Goal: Information Seeking & Learning: Compare options

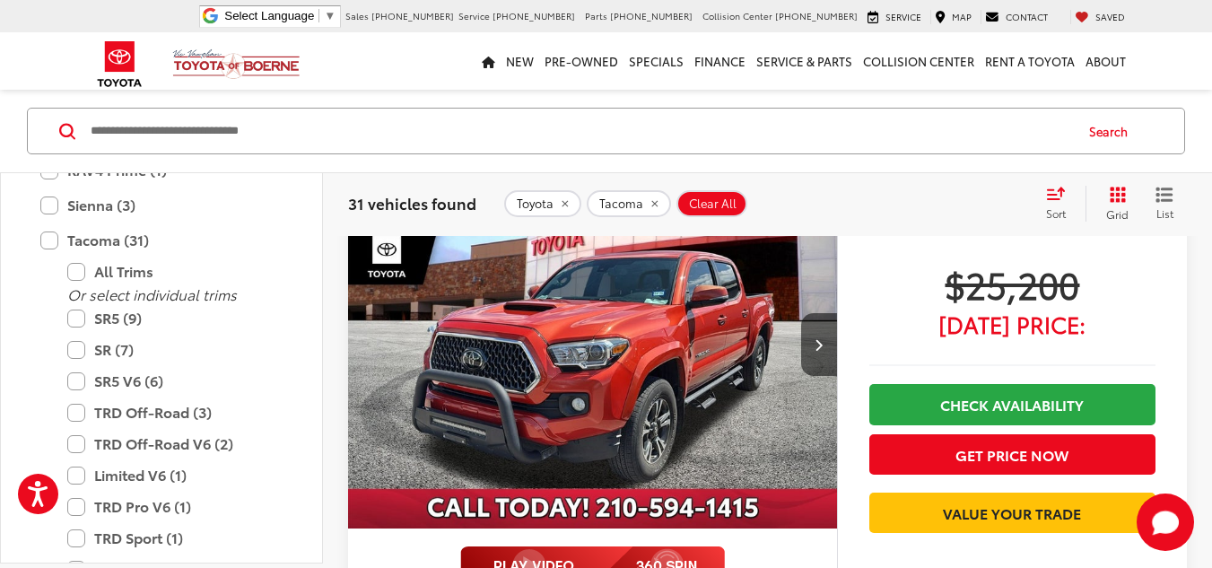
scroll to position [716, 0]
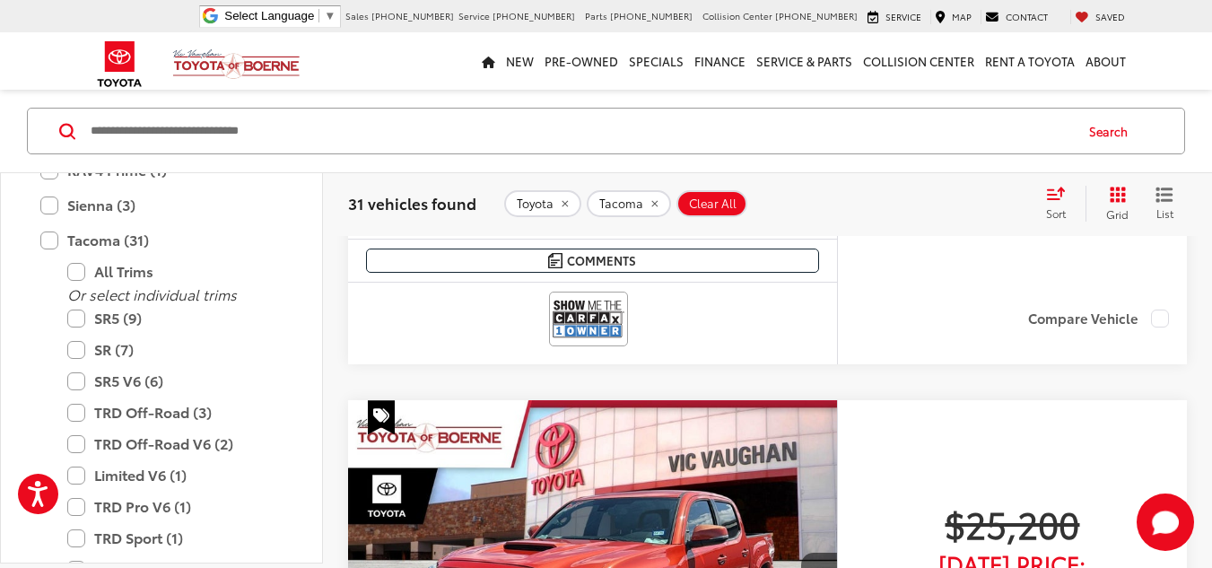
click at [705, 196] on span "Clear All" at bounding box center [713, 203] width 48 height 14
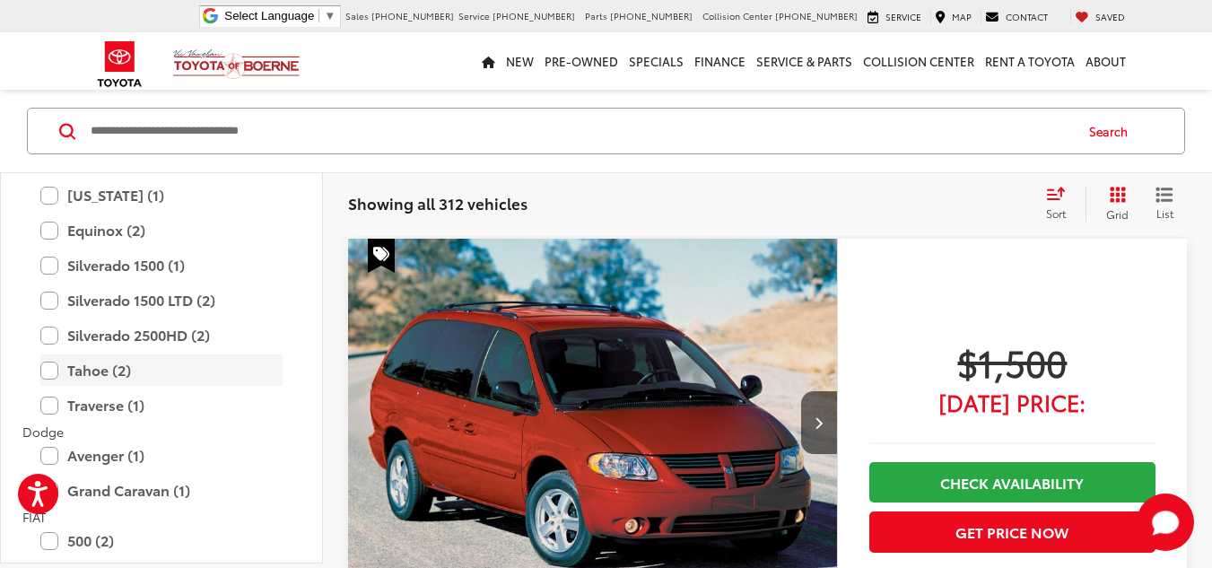
scroll to position [1615, 0]
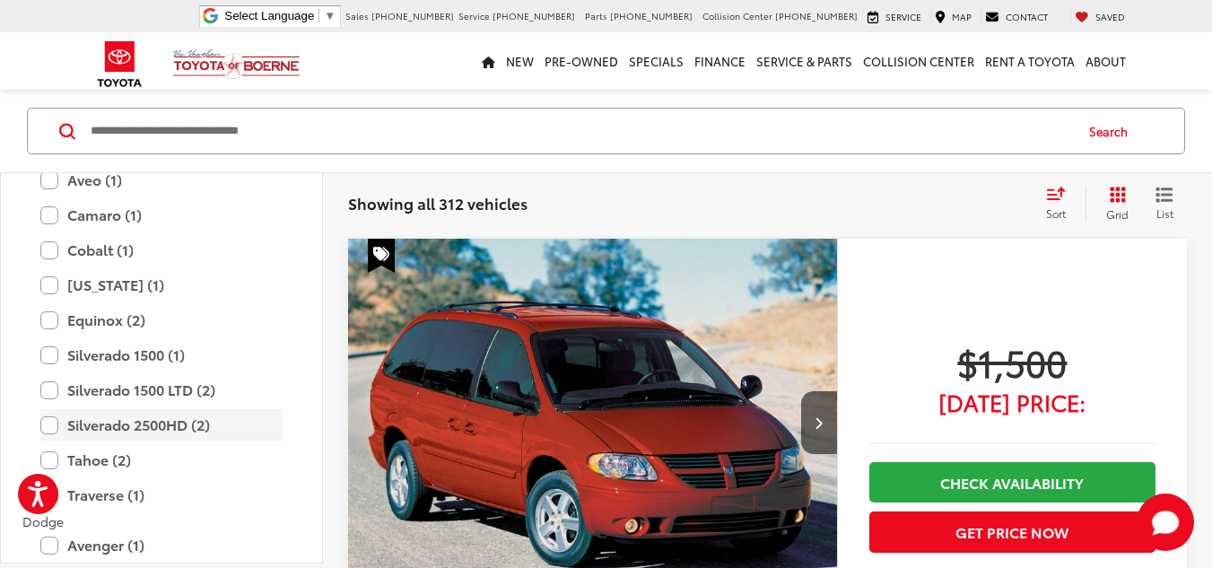
click at [51, 419] on label "Silverado 2500HD (2)" at bounding box center [161, 424] width 242 height 31
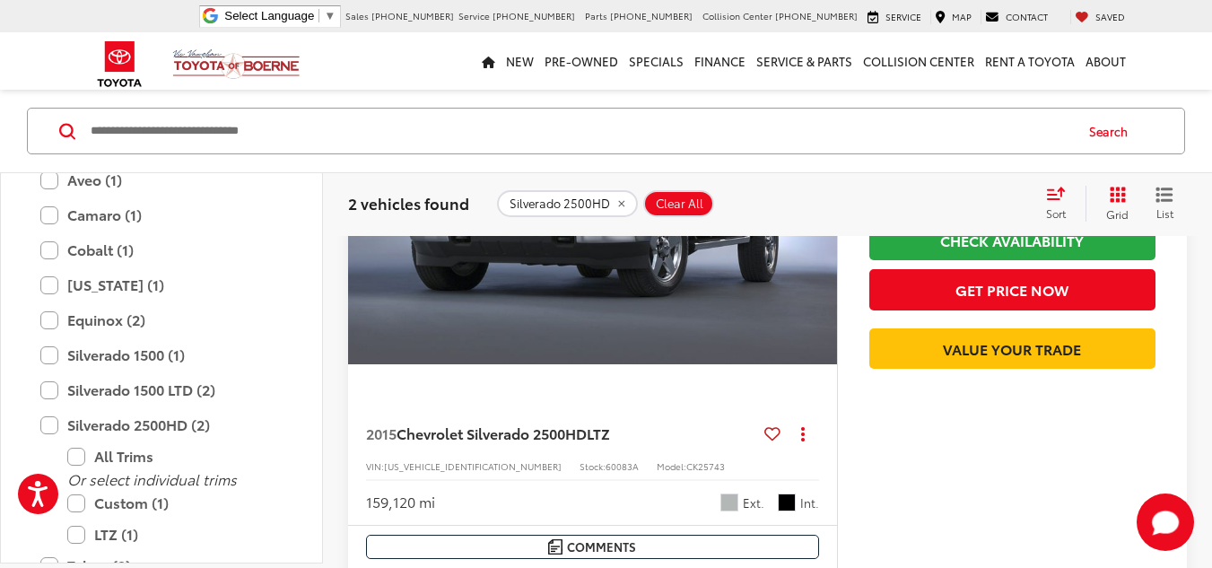
scroll to position [417, 0]
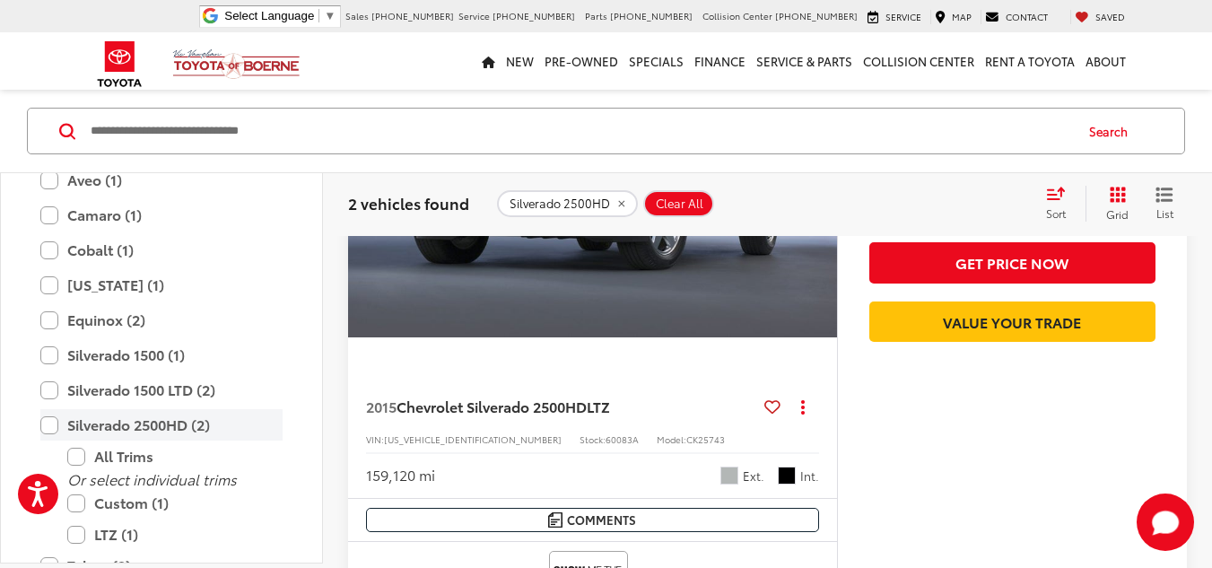
click at [49, 422] on label "Silverado 2500HD (2)" at bounding box center [161, 424] width 242 height 31
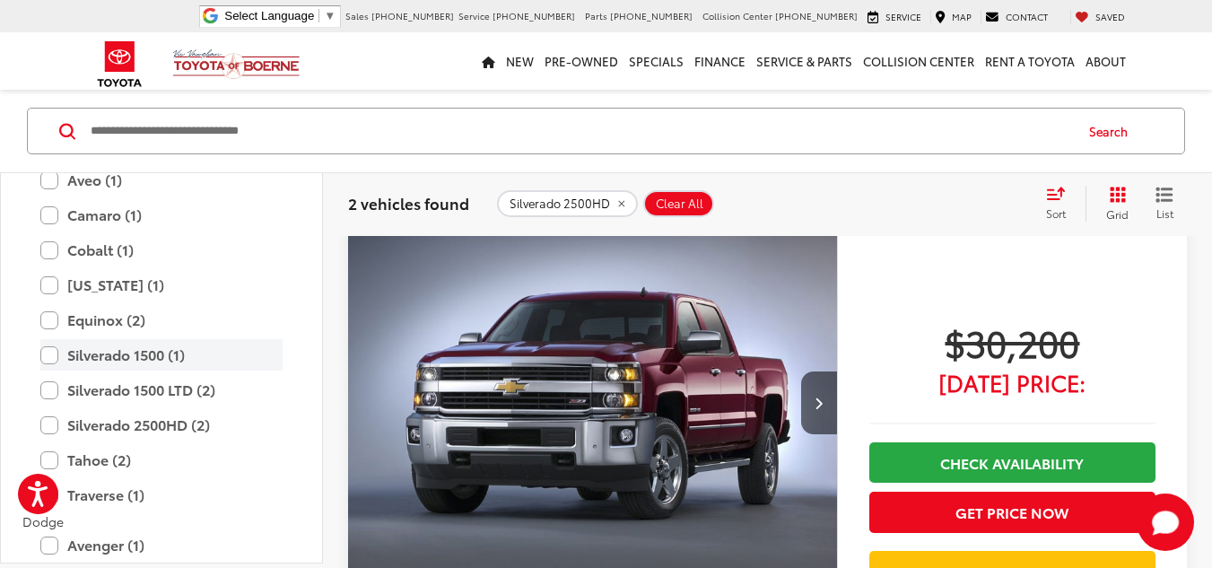
scroll to position [148, 0]
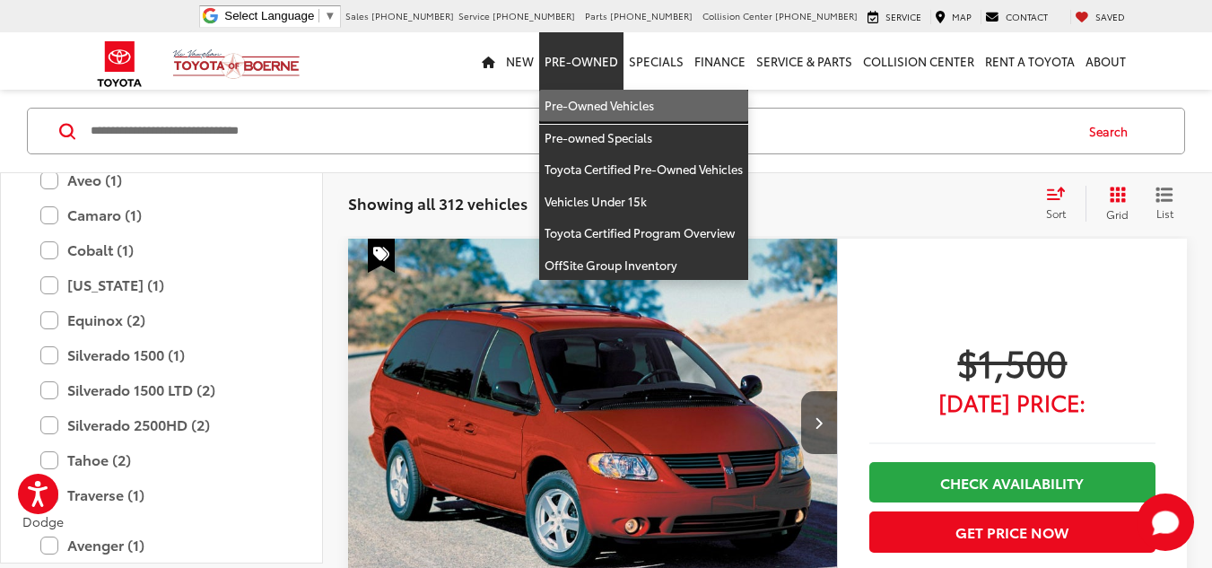
click at [612, 100] on link "Pre-Owned Vehicles" at bounding box center [643, 106] width 209 height 32
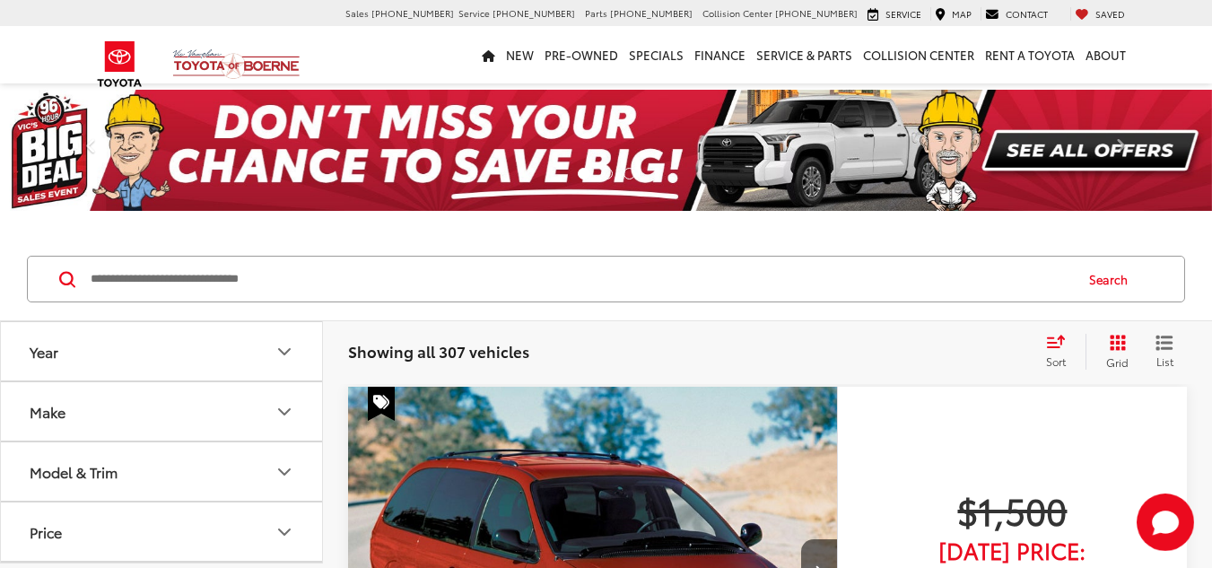
click at [227, 410] on button "Make" at bounding box center [162, 411] width 323 height 58
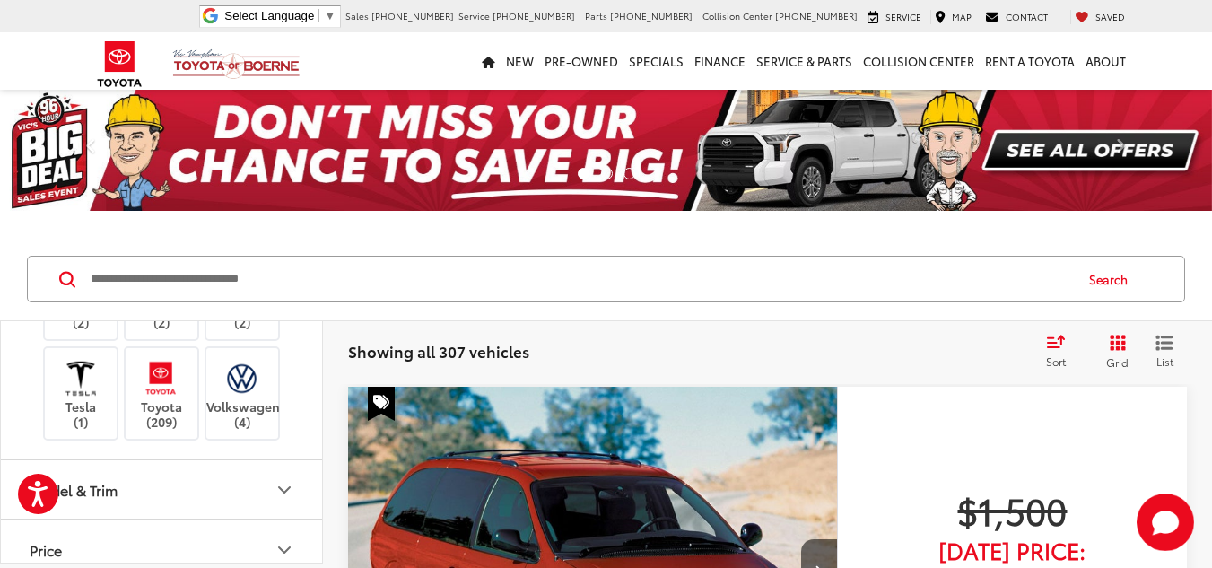
scroll to position [987, 0]
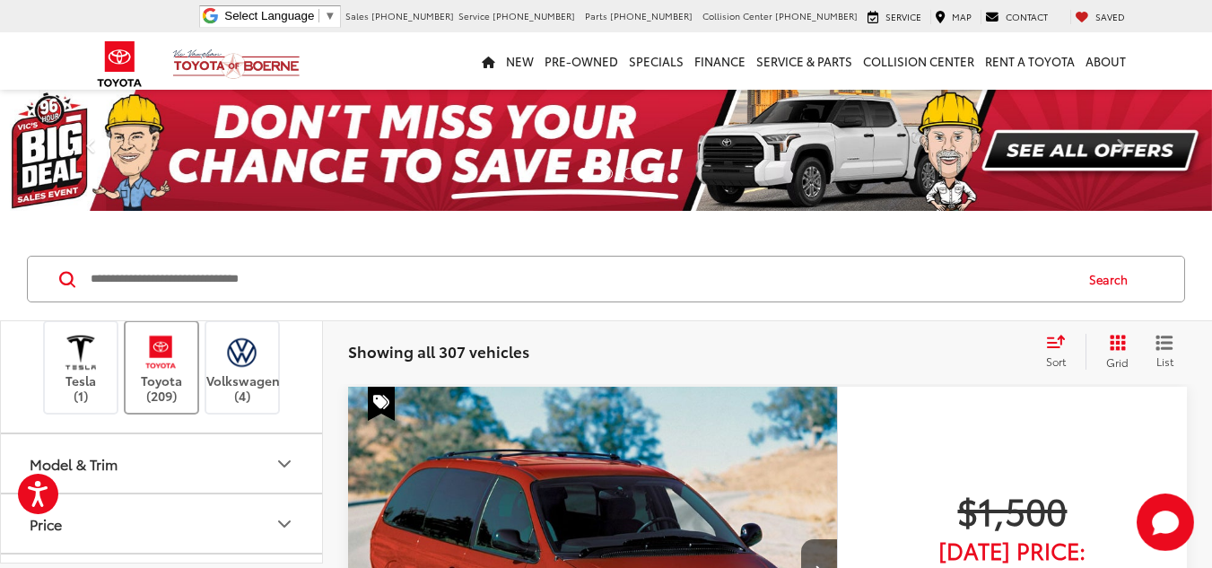
click at [179, 404] on label "Toyota (209)" at bounding box center [162, 367] width 73 height 73
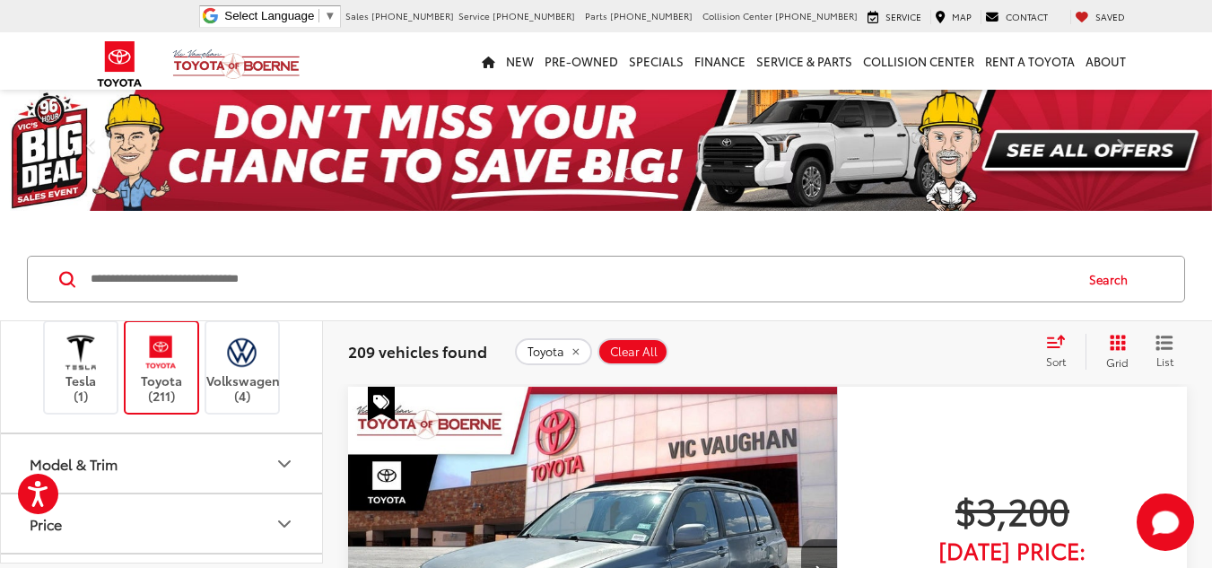
scroll to position [1166, 0]
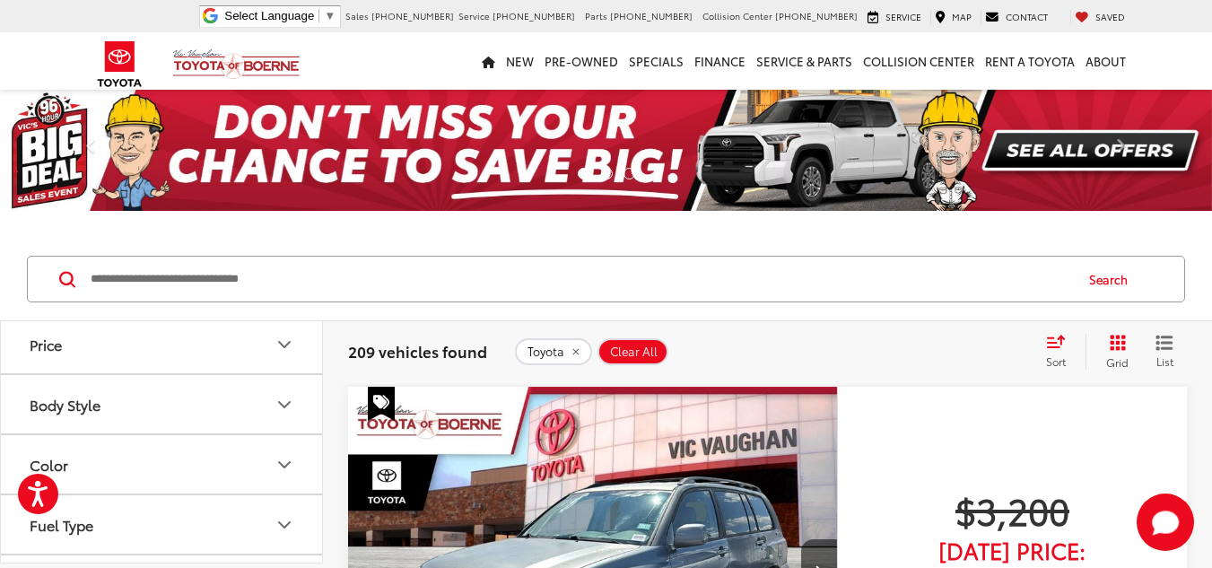
click at [260, 313] on button "Model & Trim" at bounding box center [162, 284] width 323 height 58
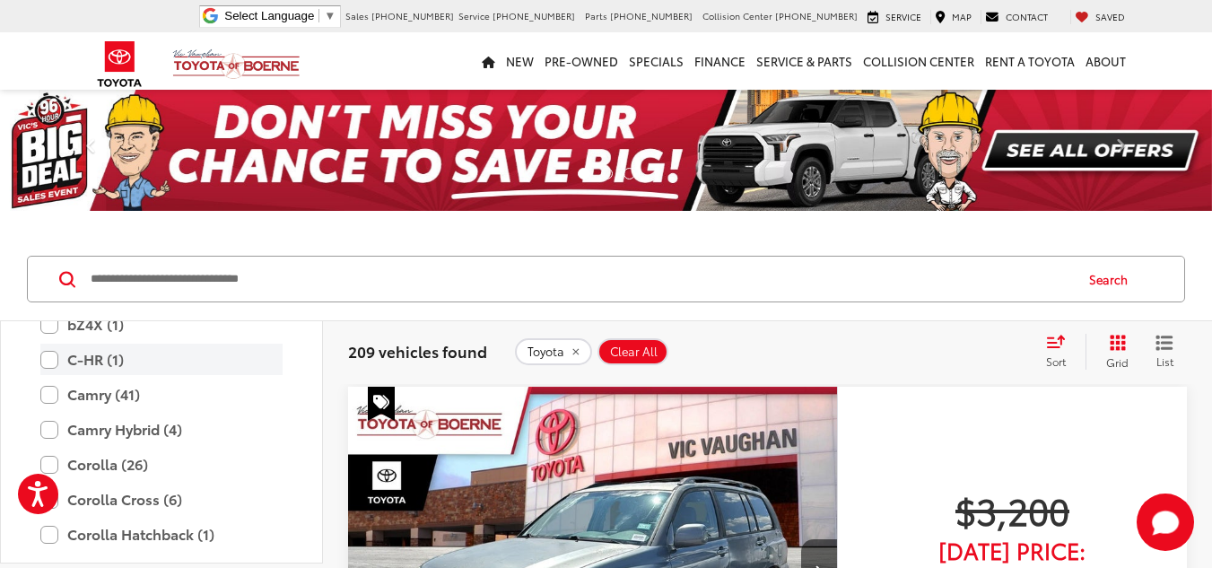
scroll to position [1346, 0]
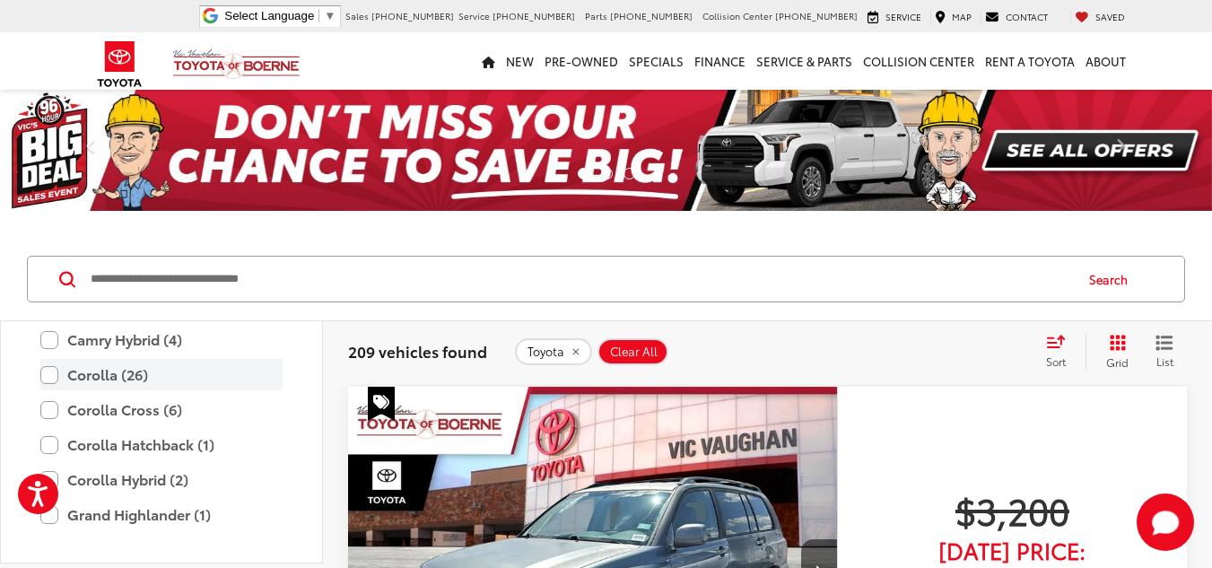
click at [48, 390] on label "Corolla (26)" at bounding box center [161, 374] width 242 height 31
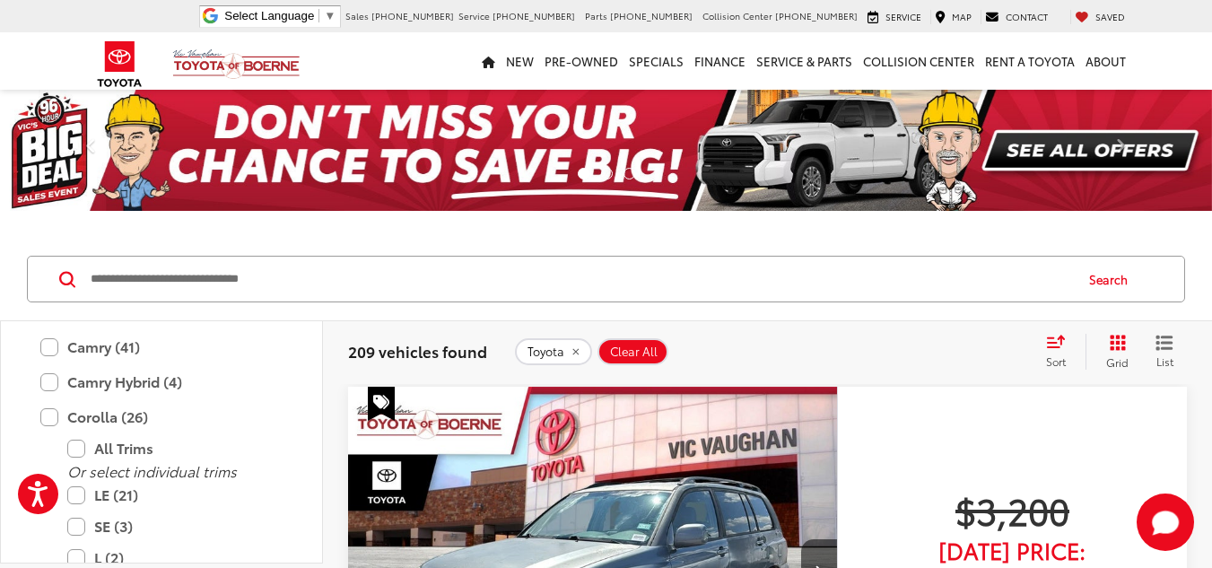
click at [886, 229] on p at bounding box center [606, 220] width 1212 height 18
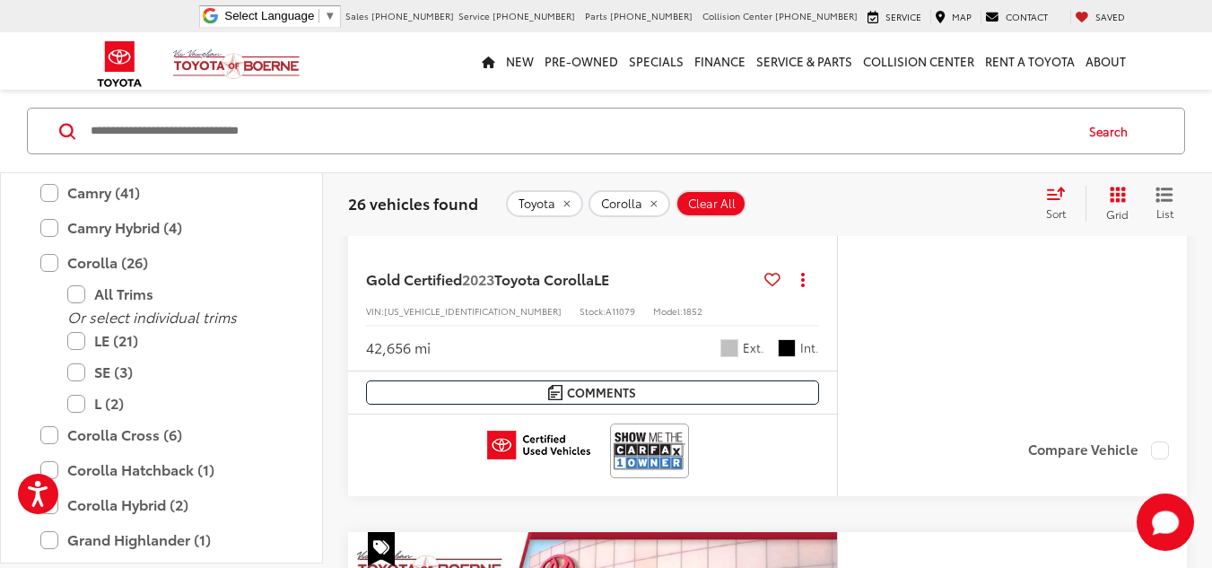
scroll to position [7177, 0]
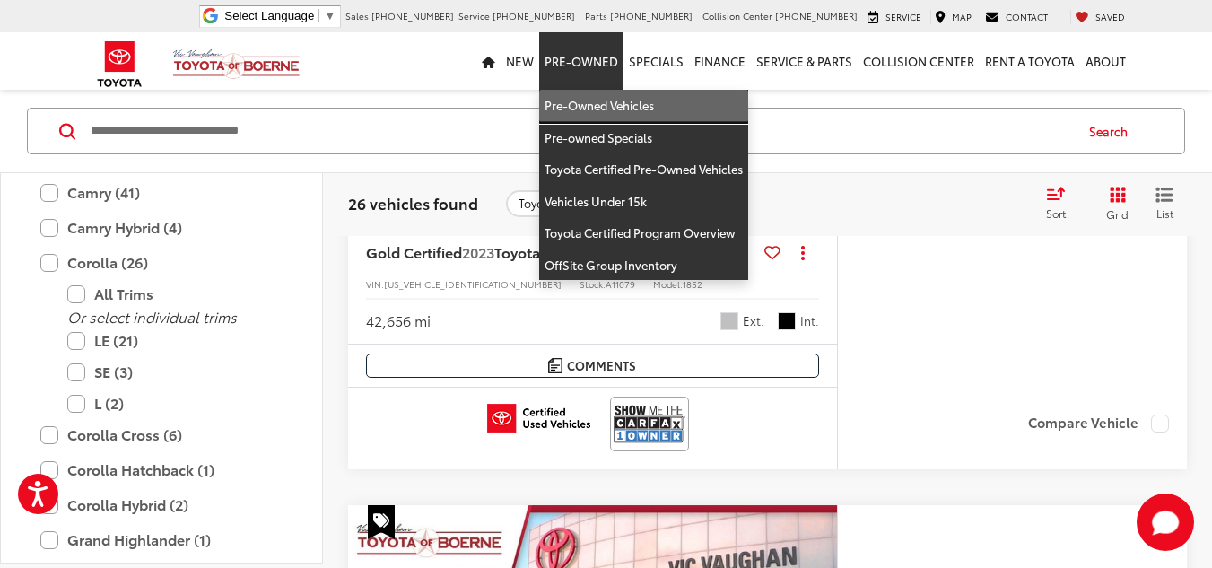
click at [606, 100] on link "Pre-Owned Vehicles" at bounding box center [643, 106] width 209 height 32
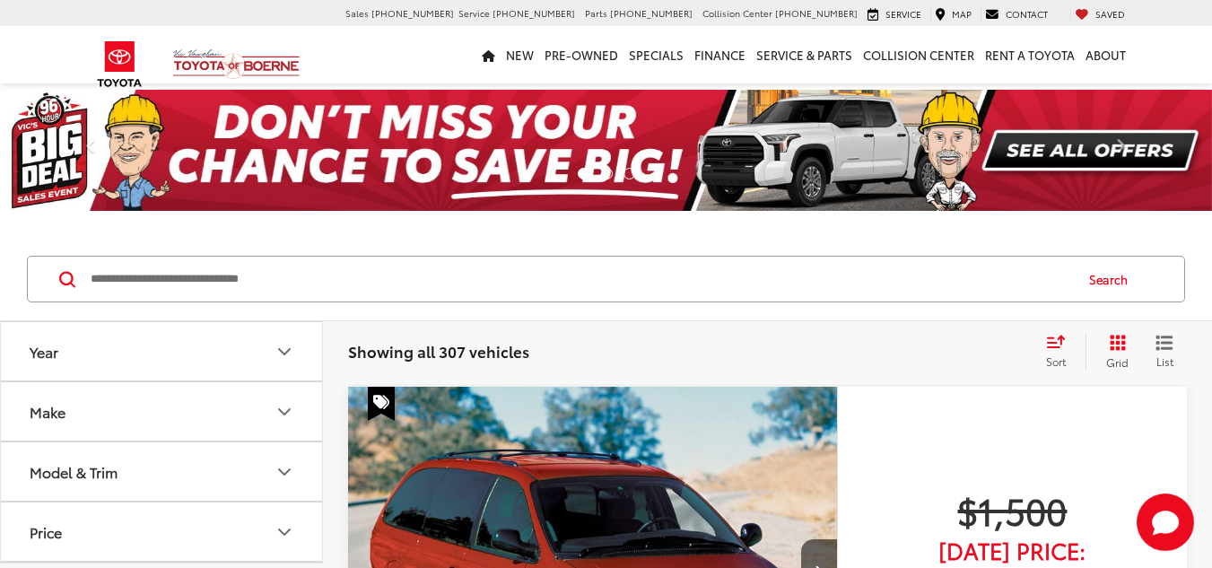
click at [209, 435] on button "Make" at bounding box center [162, 411] width 323 height 58
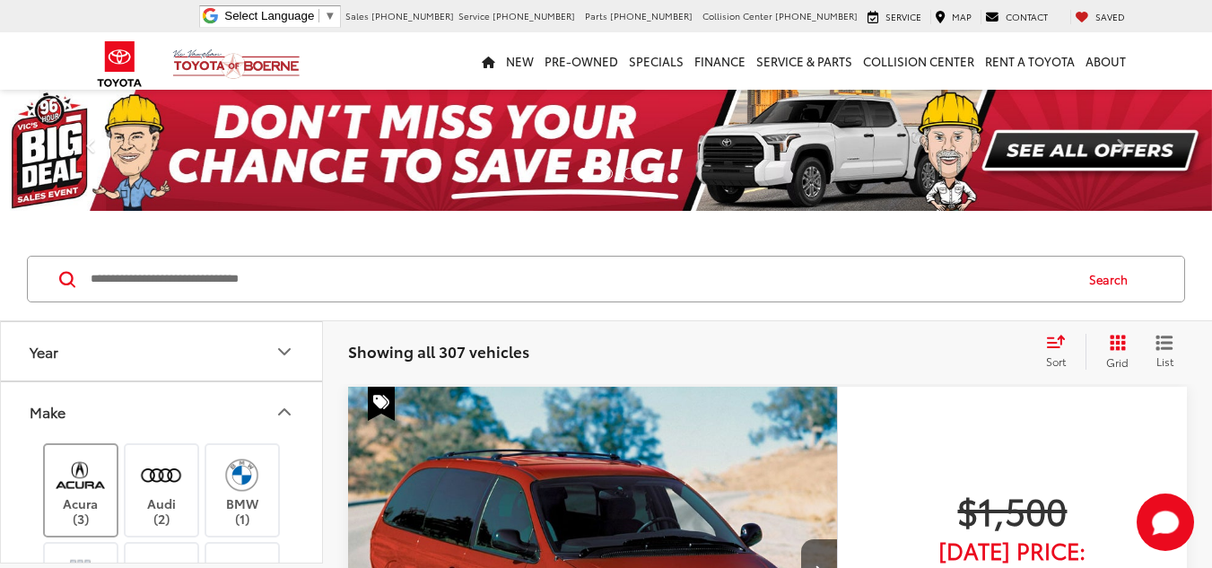
click at [90, 500] on label "Acura (3)" at bounding box center [81, 490] width 73 height 73
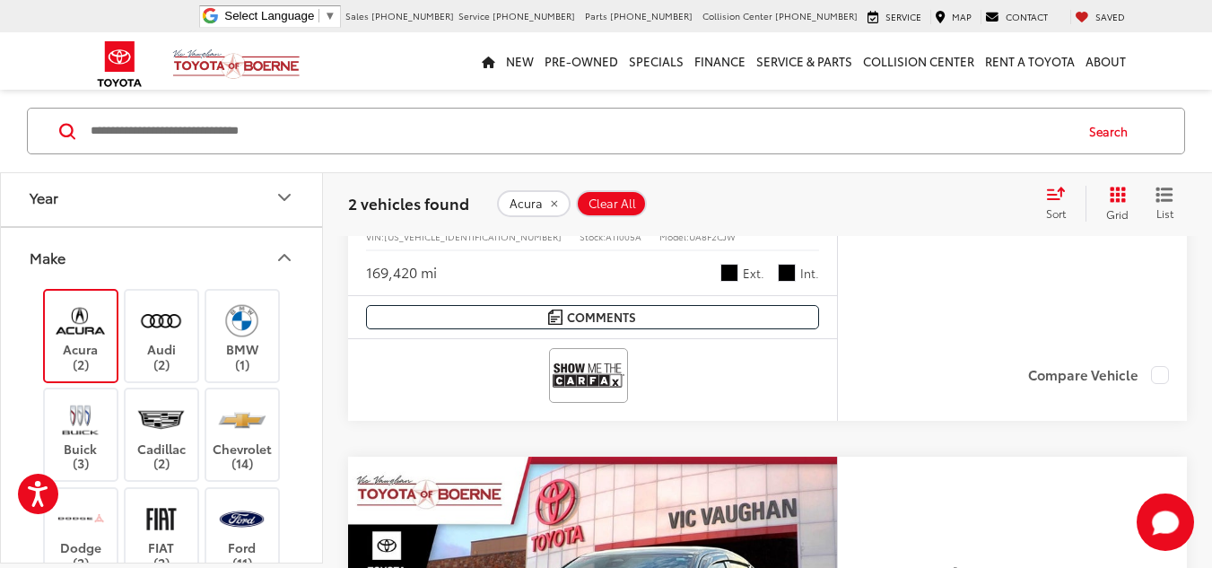
scroll to position [718, 0]
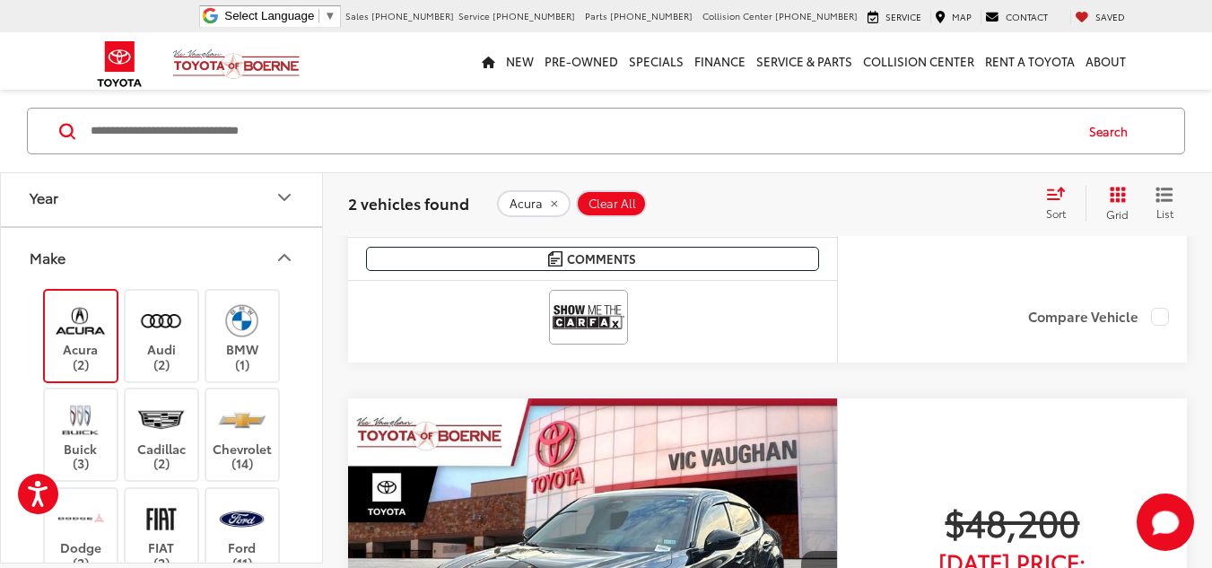
click at [72, 346] on label "Acura (2)" at bounding box center [81, 336] width 73 height 73
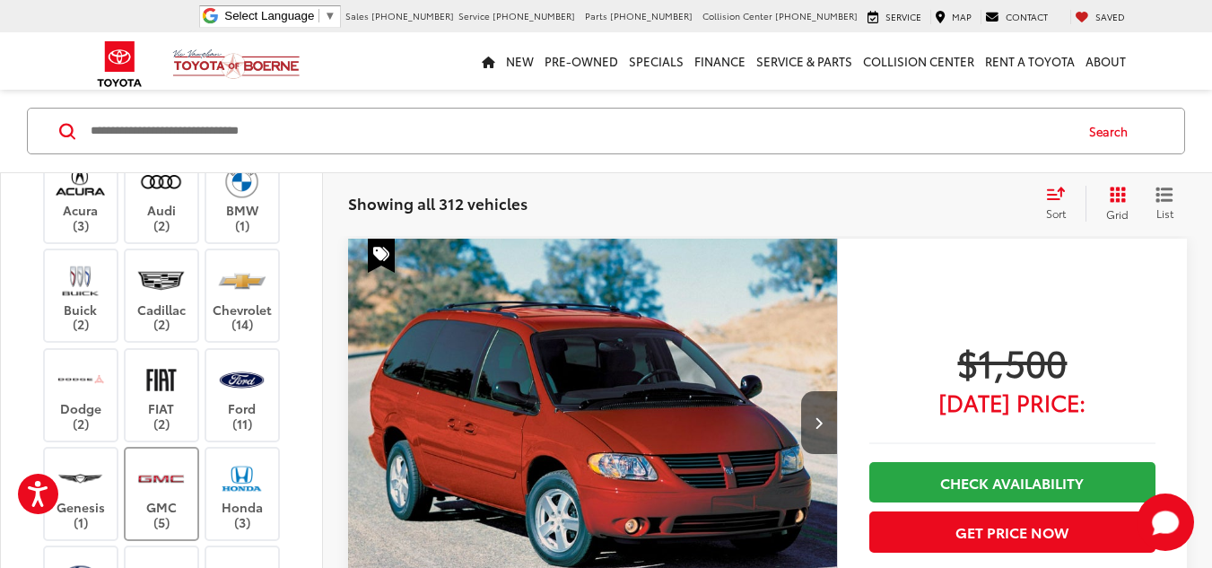
scroll to position [179, 0]
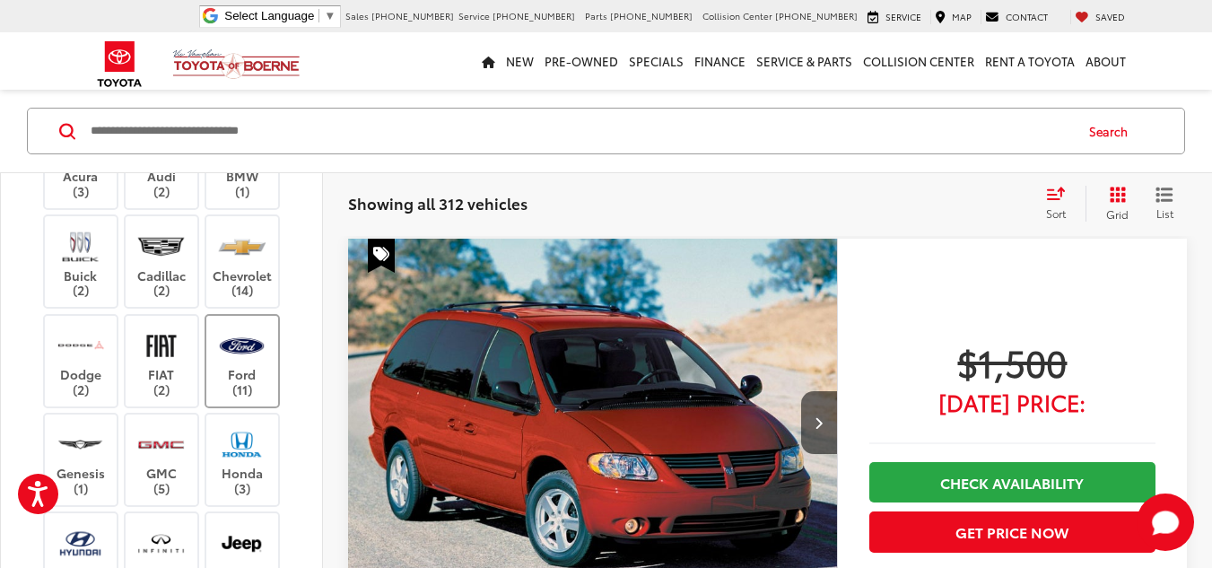
click at [249, 373] on label "Ford (11)" at bounding box center [242, 361] width 73 height 73
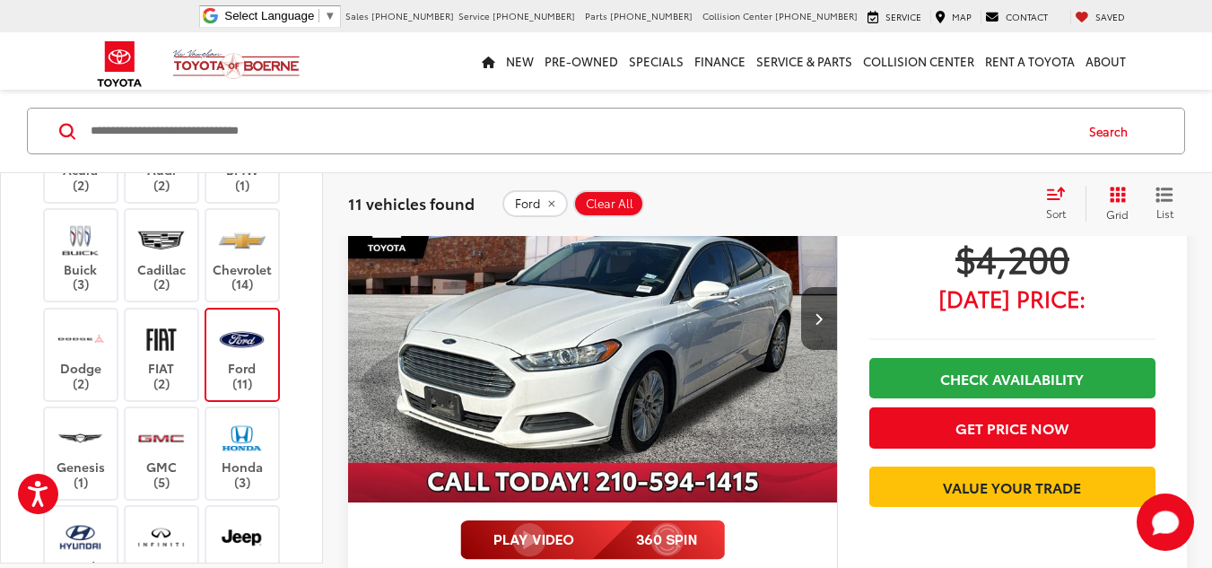
scroll to position [238, 0]
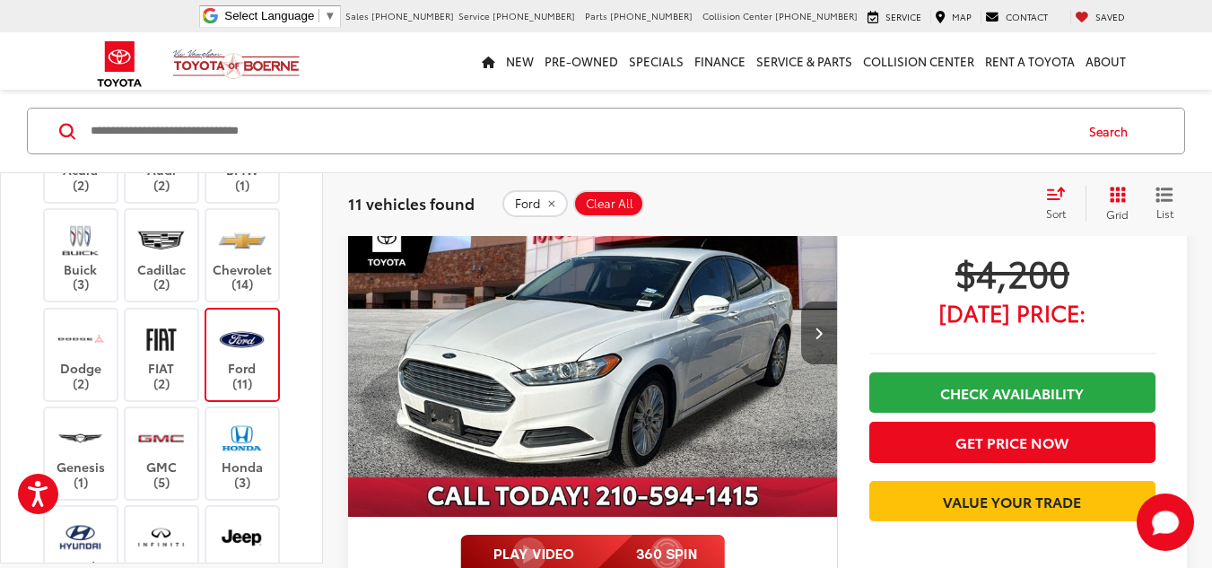
click at [816, 344] on button "Next image" at bounding box center [819, 332] width 36 height 63
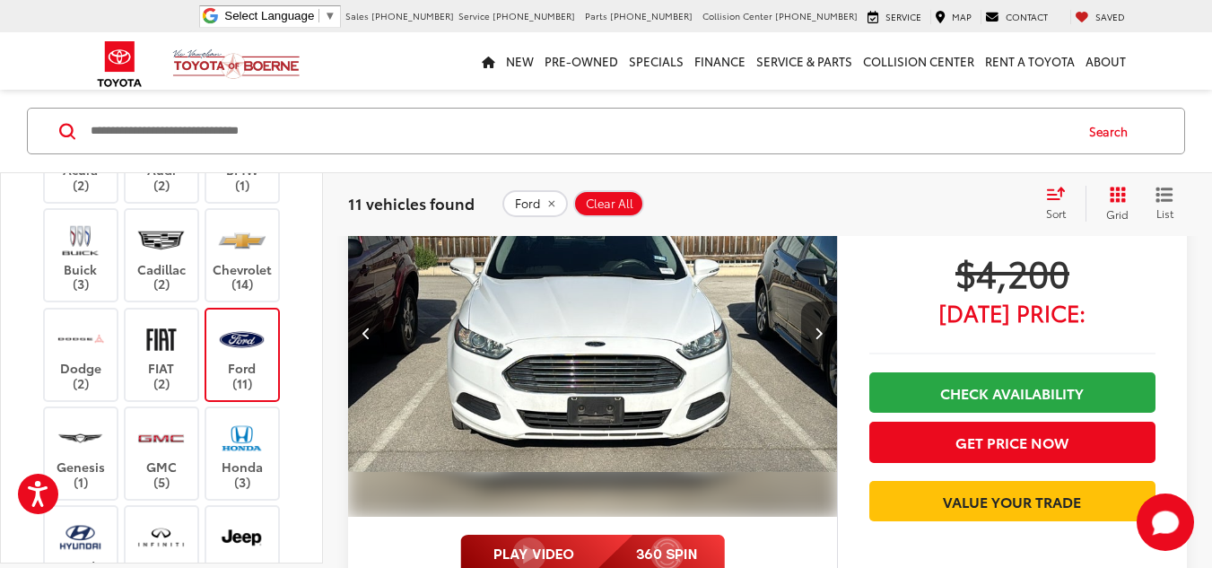
click at [816, 344] on button "Next image" at bounding box center [819, 332] width 36 height 63
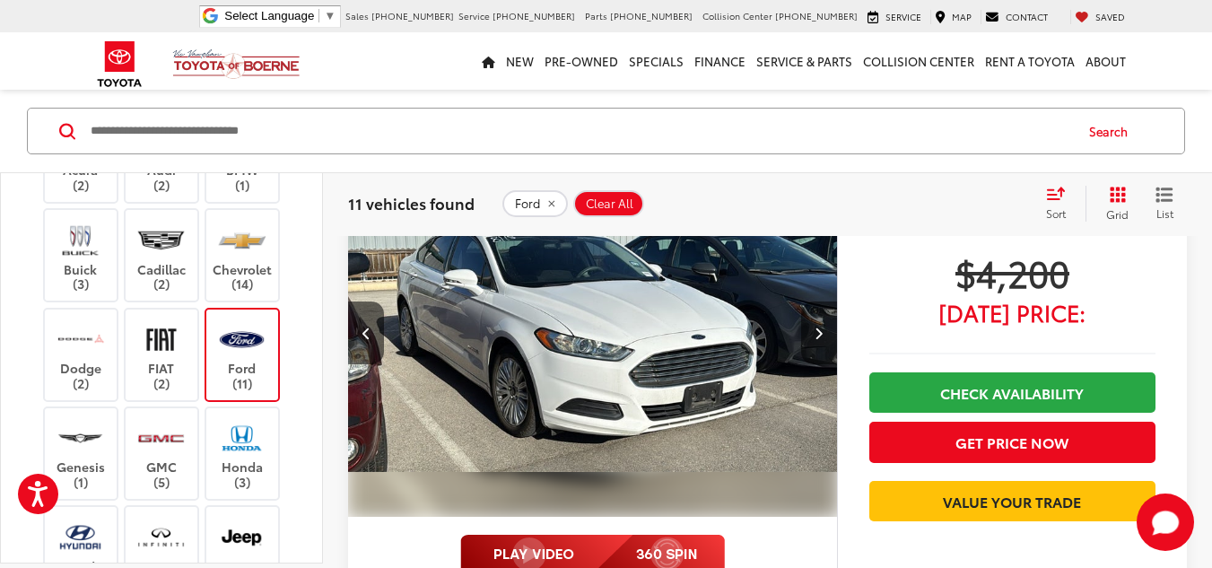
click at [816, 344] on button "Next image" at bounding box center [819, 332] width 36 height 63
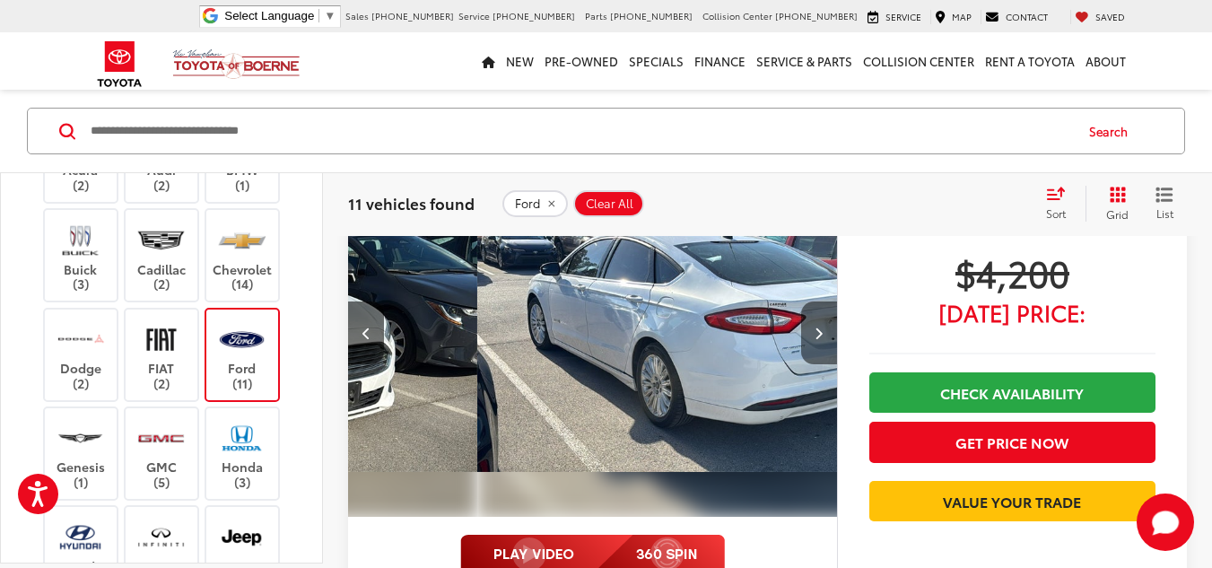
scroll to position [0, 1475]
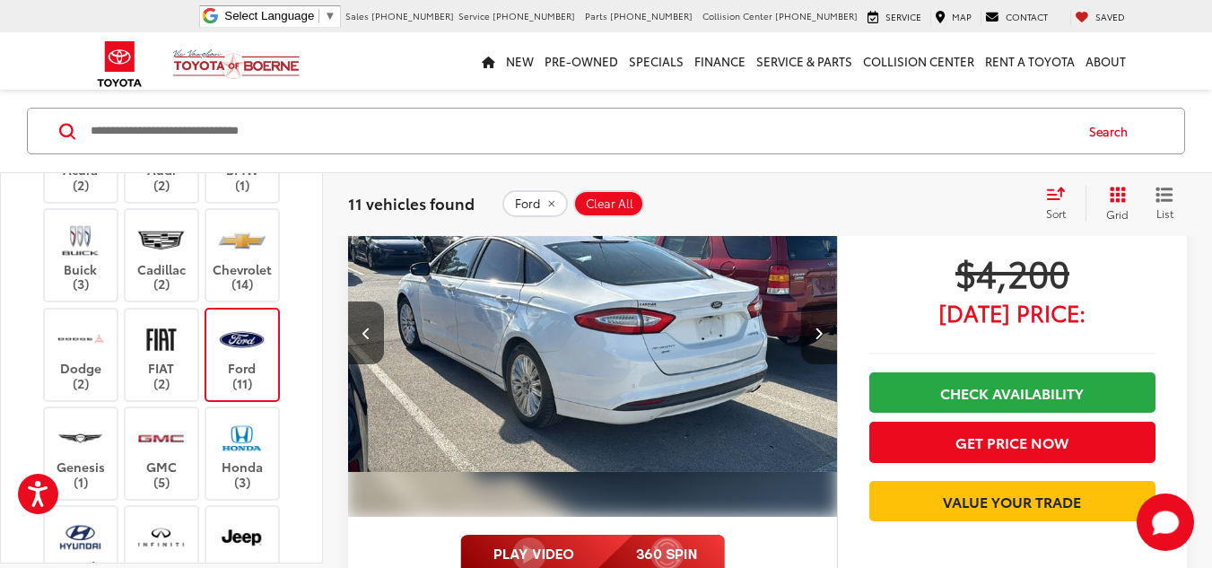
click at [816, 344] on button "Next image" at bounding box center [819, 332] width 36 height 63
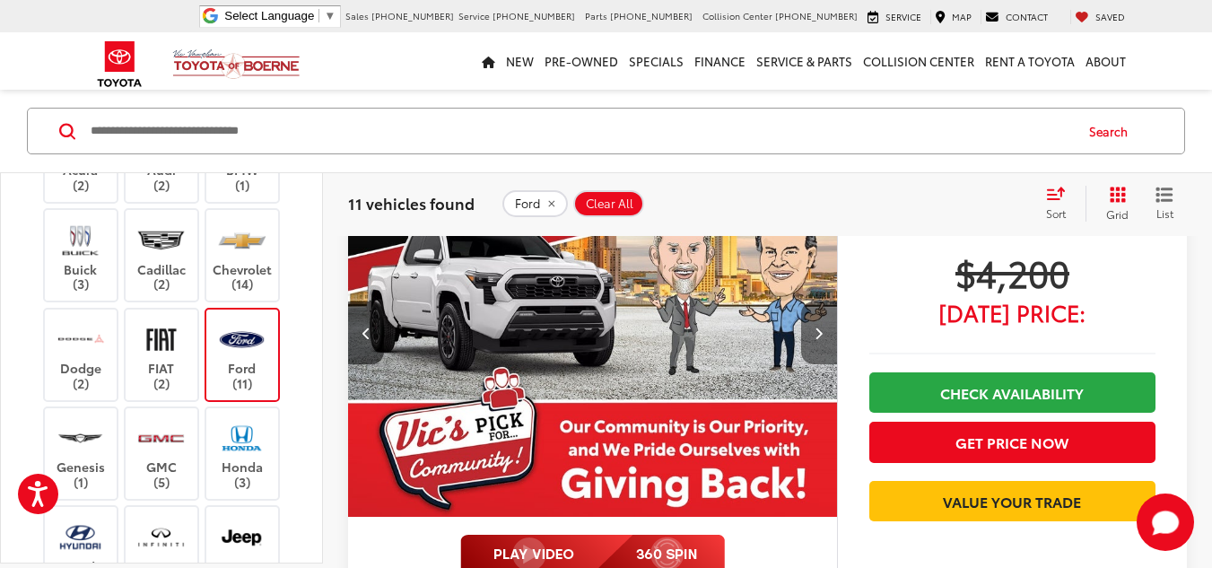
click at [816, 344] on button "Next image" at bounding box center [819, 332] width 36 height 63
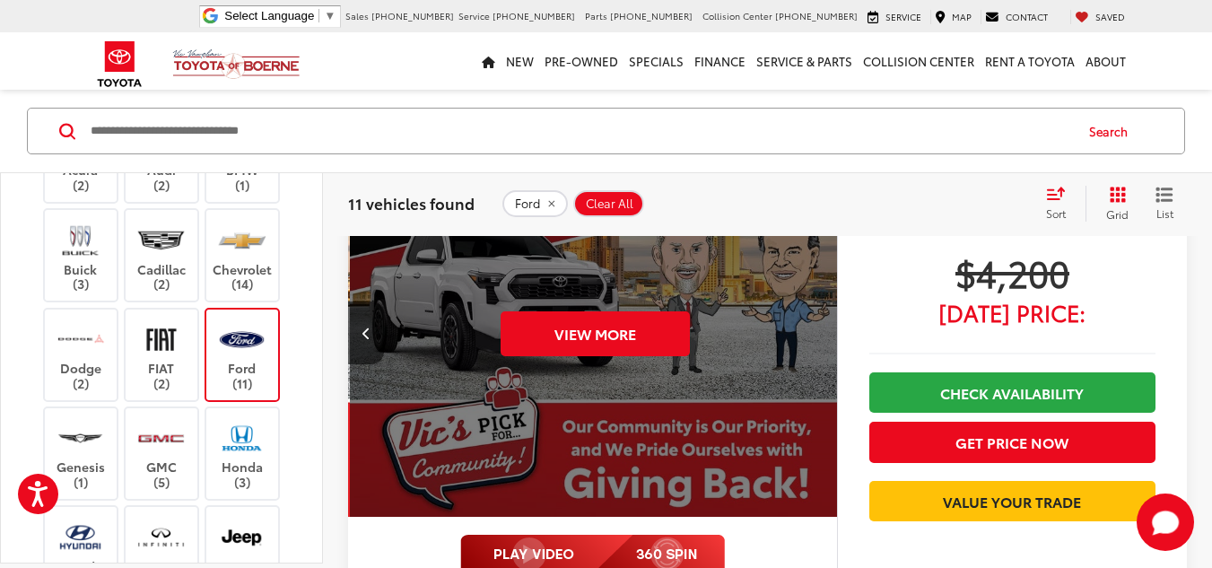
scroll to position [0, 2458]
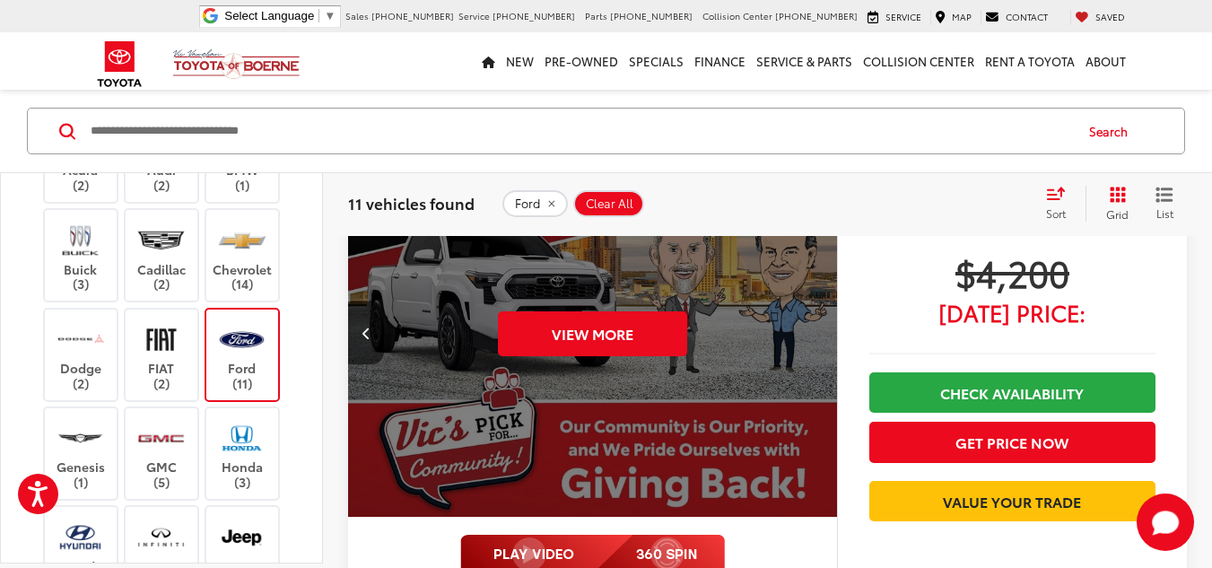
click at [867, 304] on div "$4,200 Today's Price: Check Availability Get Price Now Value Your Trade" at bounding box center [1012, 461] width 350 height 625
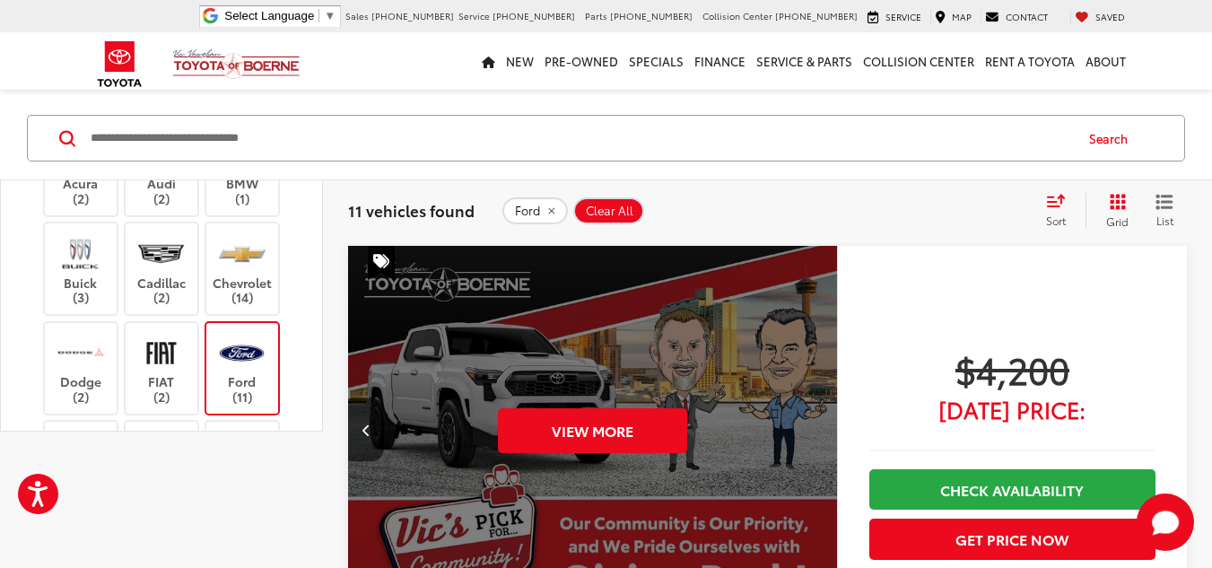
scroll to position [0, 0]
